Goal: Information Seeking & Learning: Learn about a topic

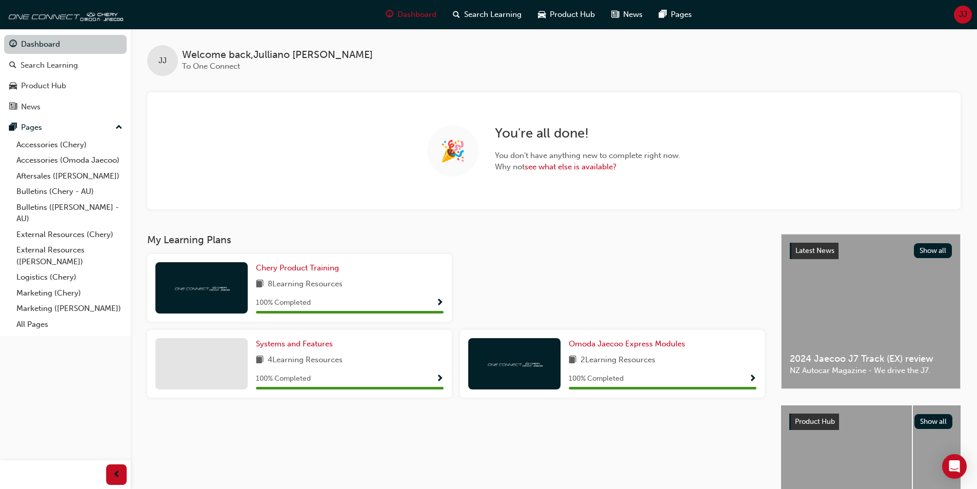
click at [52, 46] on link "Dashboard" at bounding box center [65, 44] width 123 height 19
click at [85, 85] on div "Product Hub" at bounding box center [65, 86] width 112 height 13
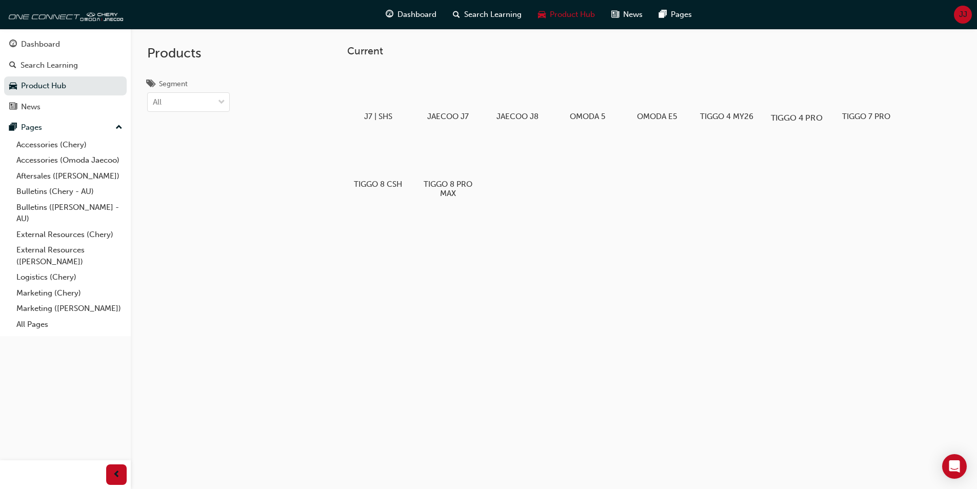
click at [804, 85] on div at bounding box center [796, 88] width 57 height 41
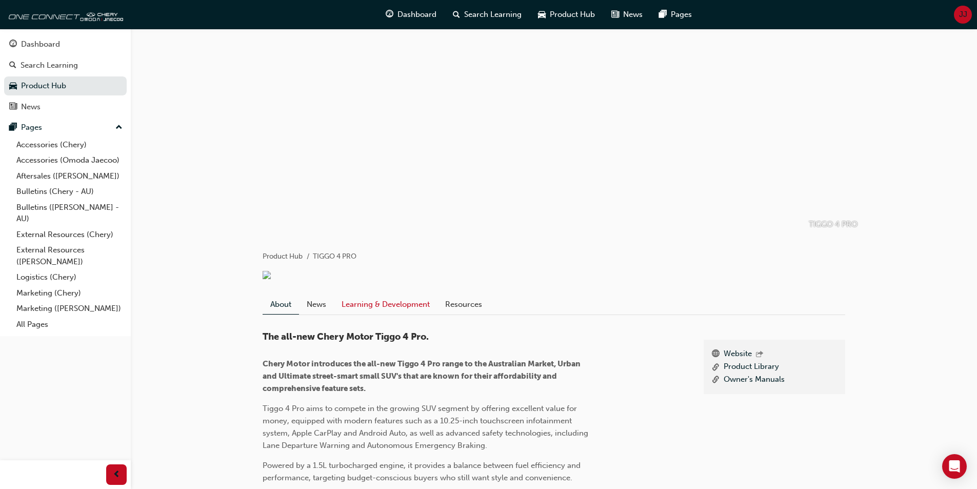
click at [414, 306] on link "Learning & Development" at bounding box center [386, 303] width 104 height 19
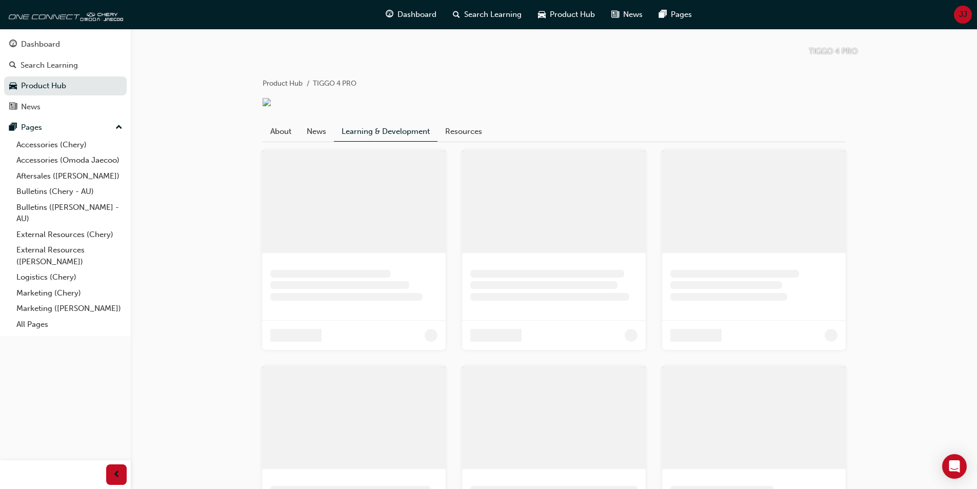
scroll to position [205, 0]
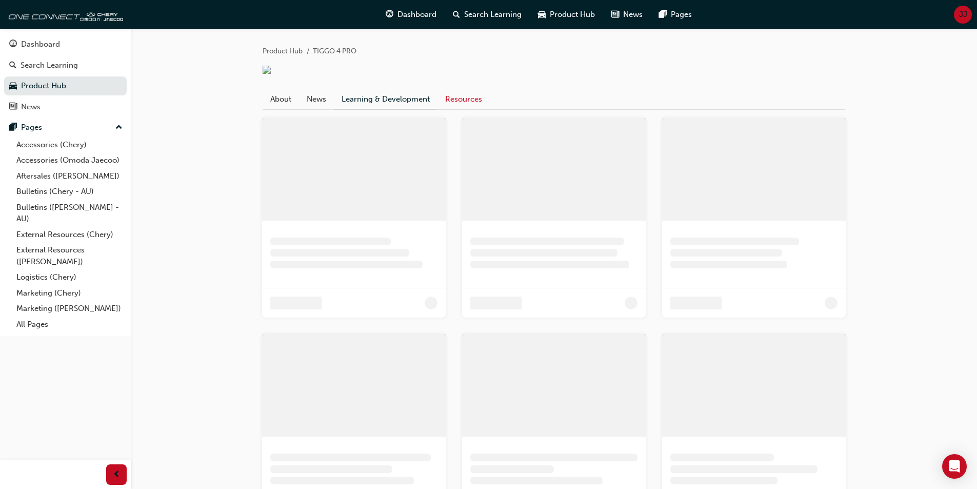
click at [461, 77] on div at bounding box center [554, 72] width 583 height 12
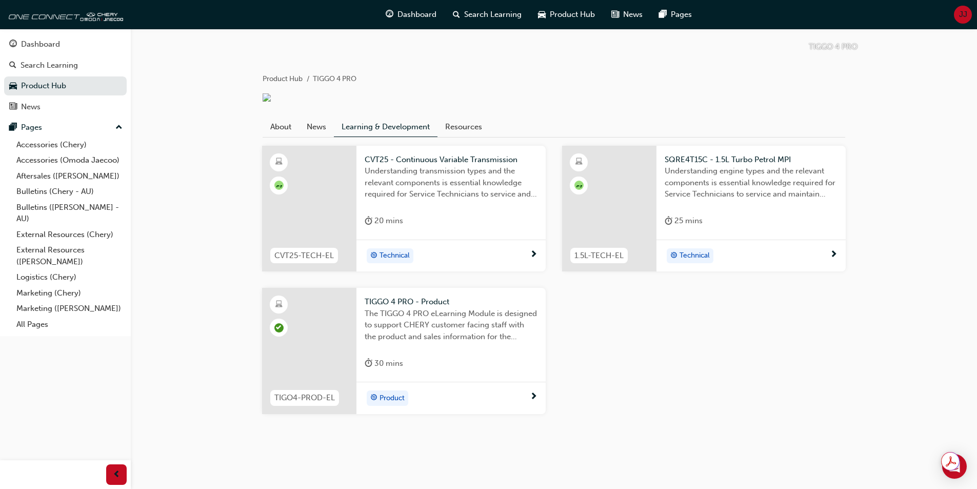
click at [580, 184] on span "CR" at bounding box center [579, 185] width 9 height 9
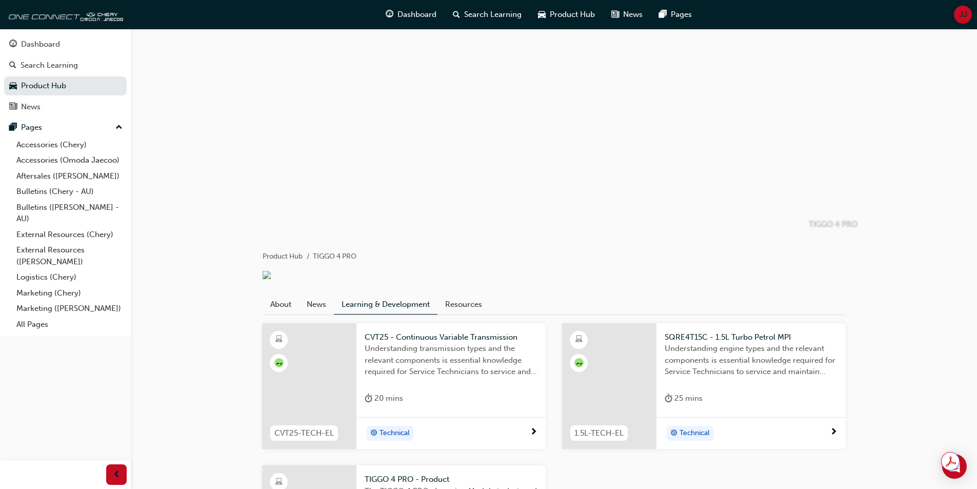
scroll to position [178, 0]
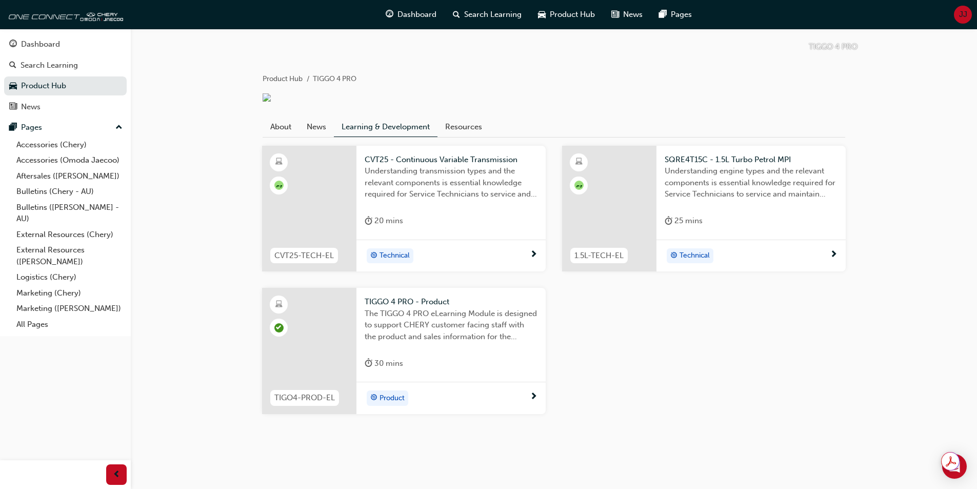
click at [280, 325] on span "learningRecordVerb_PASS-icon" at bounding box center [278, 327] width 9 height 9
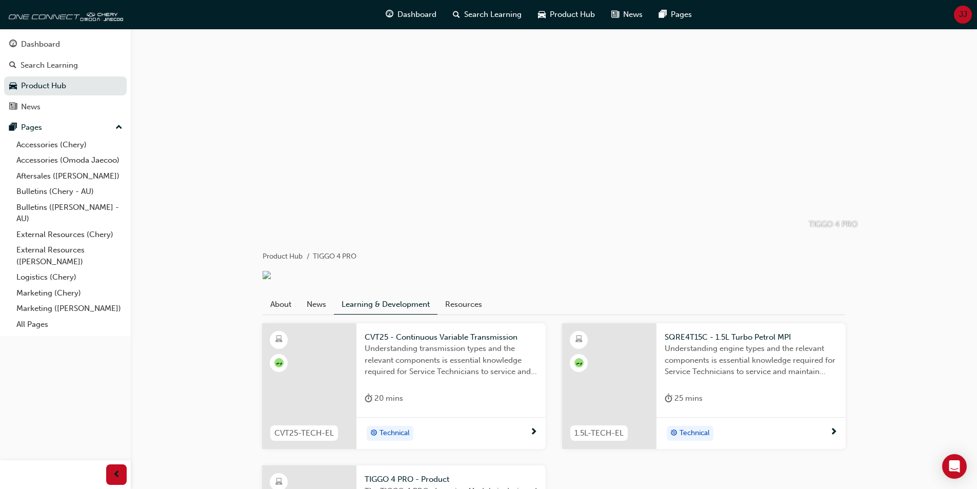
scroll to position [178, 0]
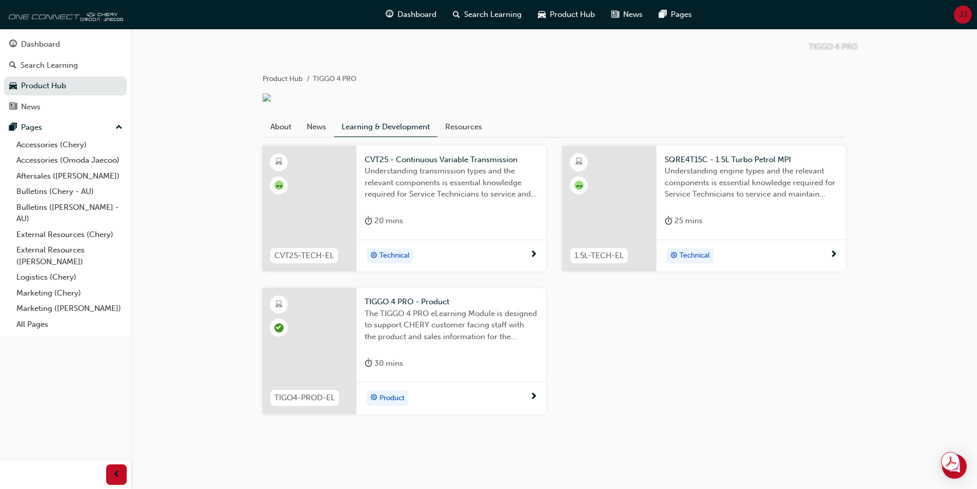
click at [42, 18] on img at bounding box center [64, 14] width 118 height 21
